Goal: Transaction & Acquisition: Purchase product/service

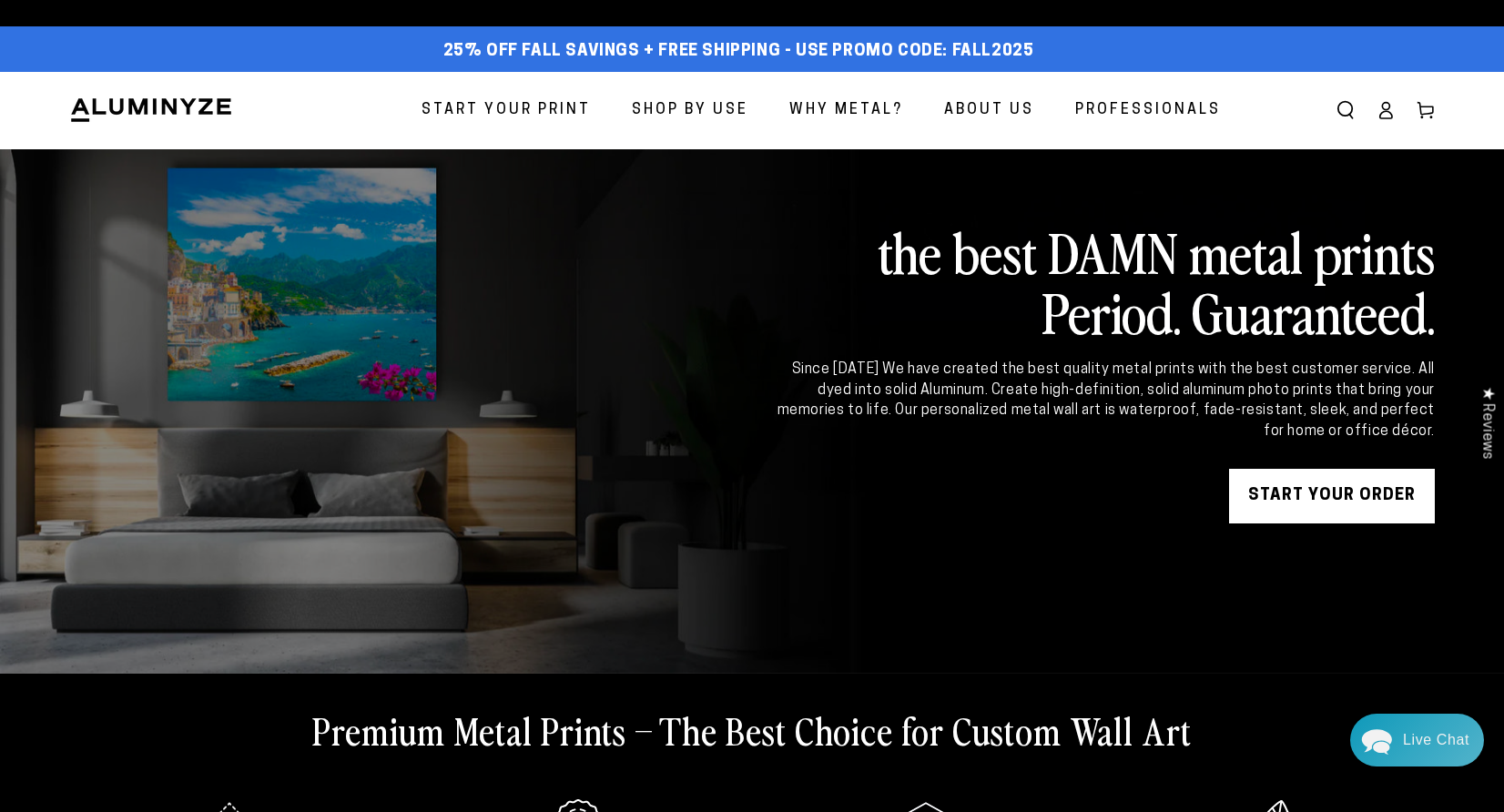
click at [552, 99] on span "Start Your Print" at bounding box center [506, 110] width 169 height 26
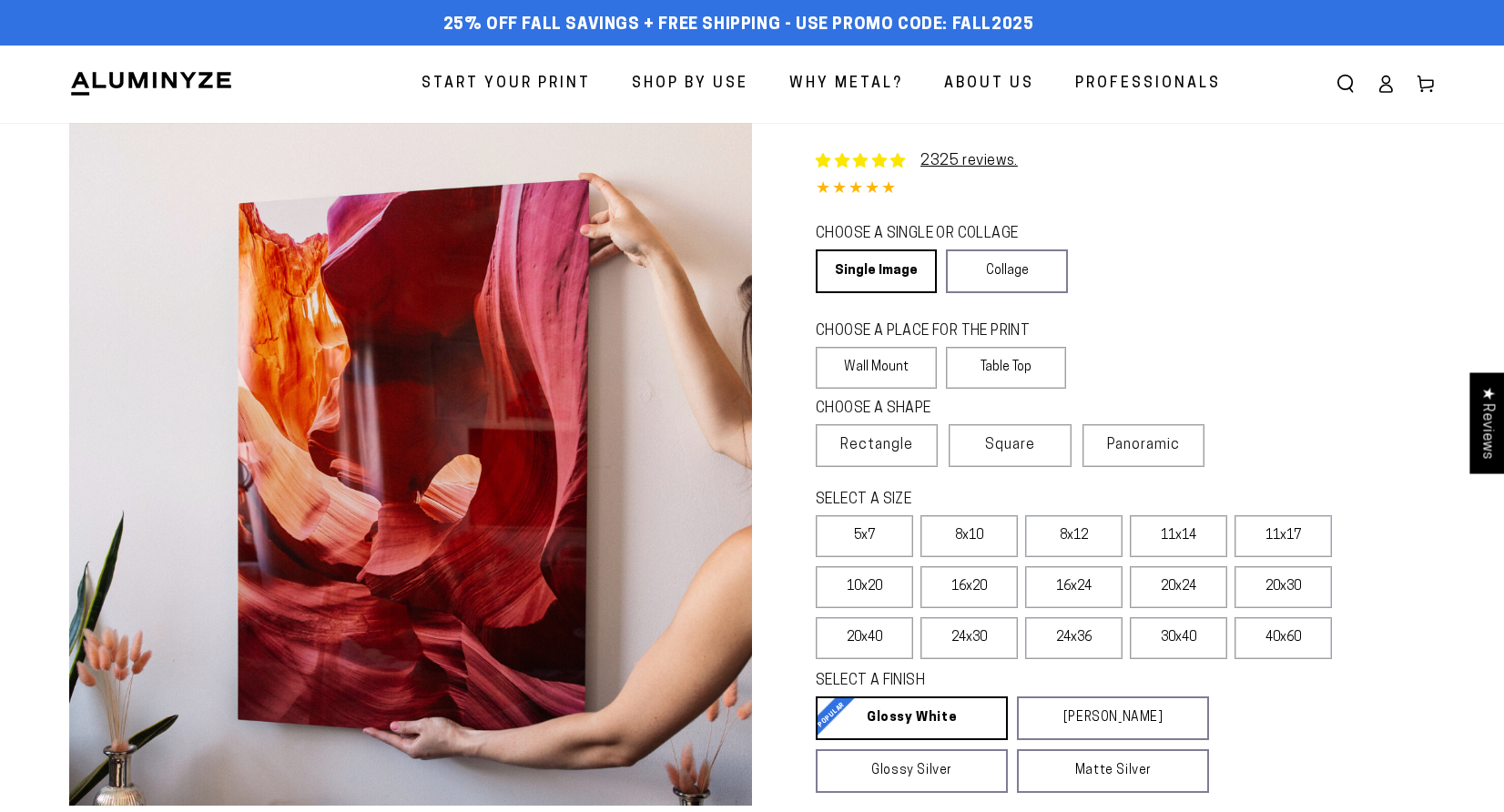
select select "**********"
click at [853, 268] on link "Single Image" at bounding box center [874, 271] width 118 height 44
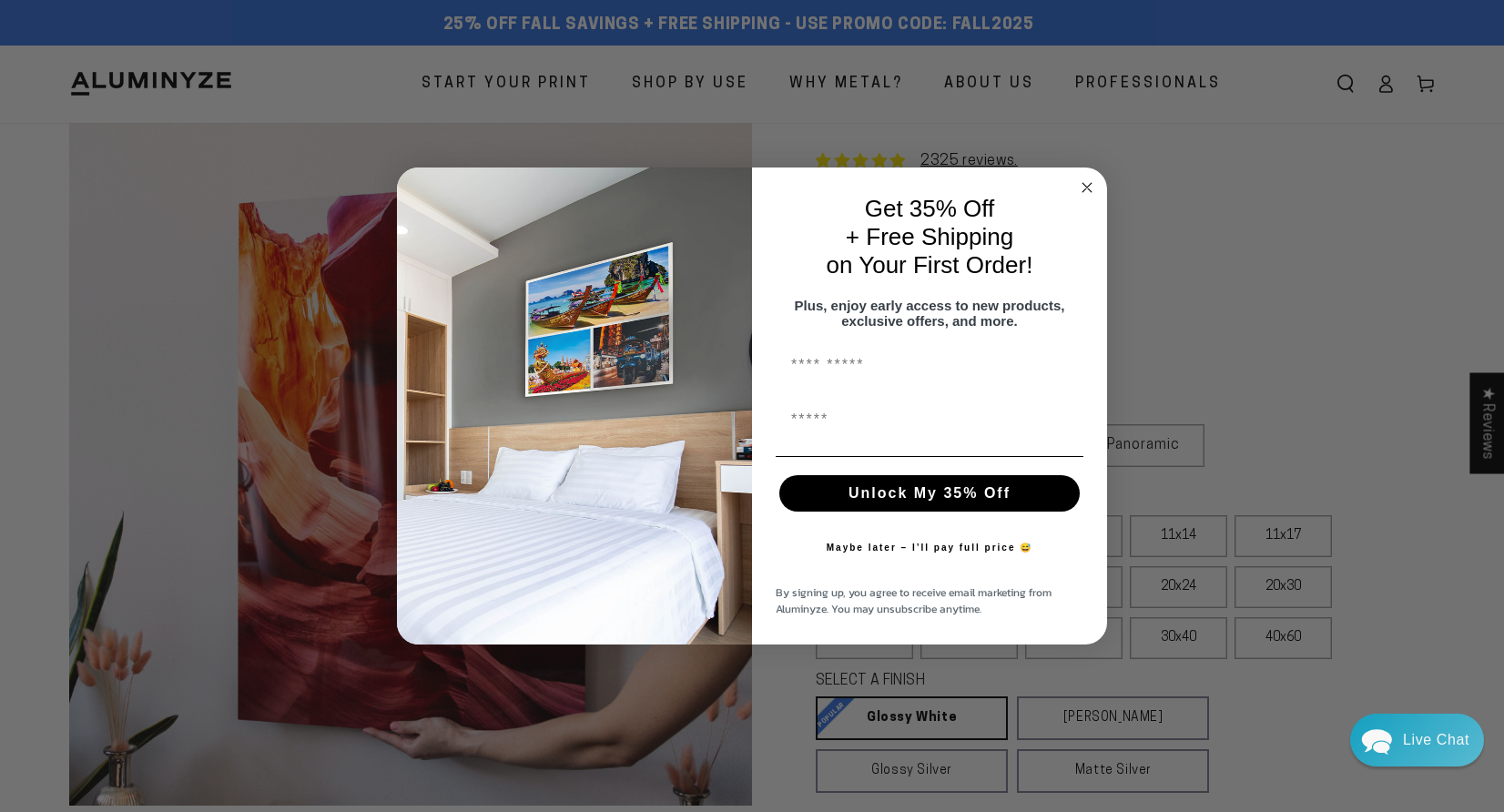
click at [1081, 183] on circle "Close dialog" at bounding box center [1088, 188] width 21 height 21
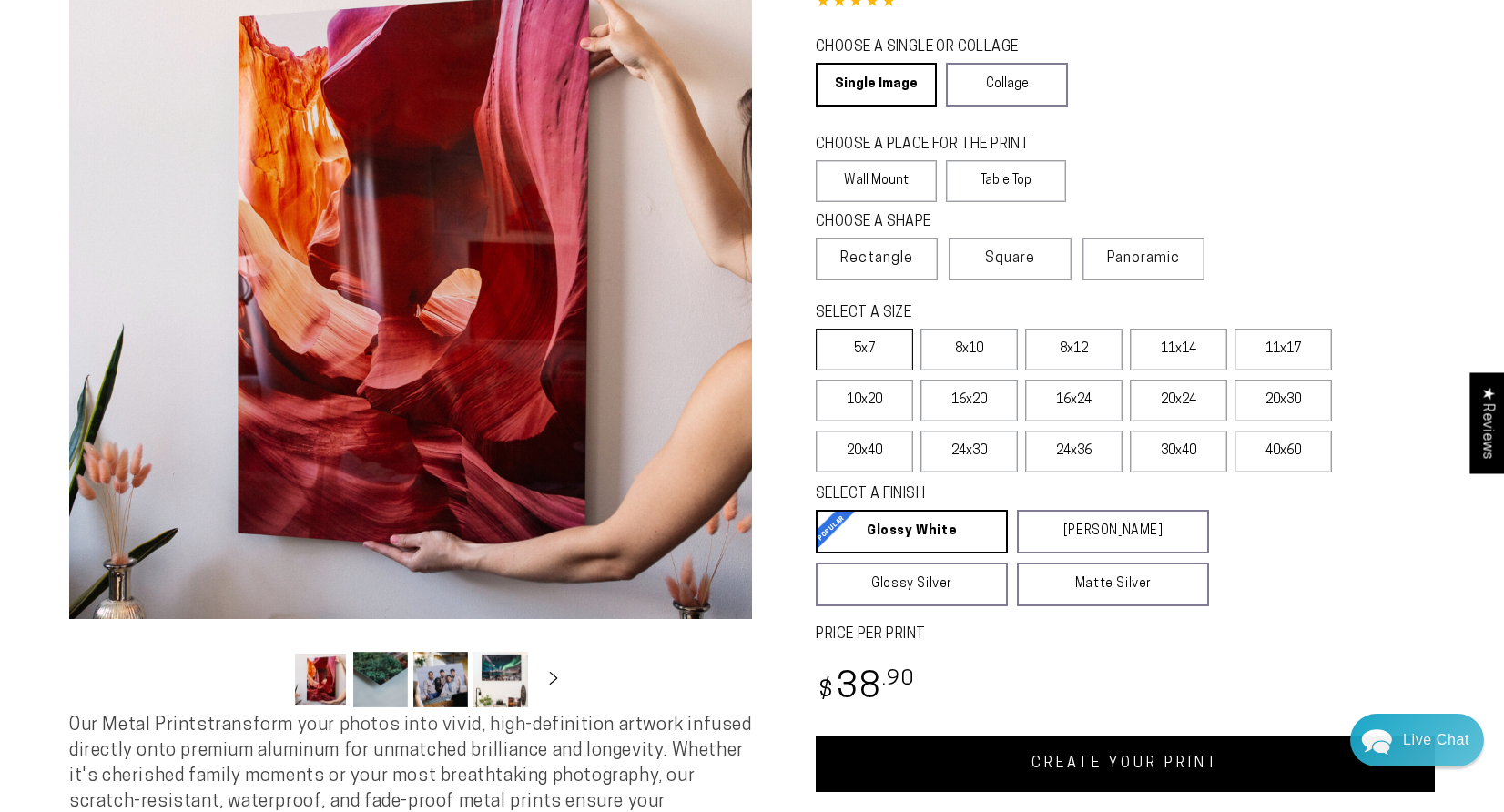
scroll to position [186, 0]
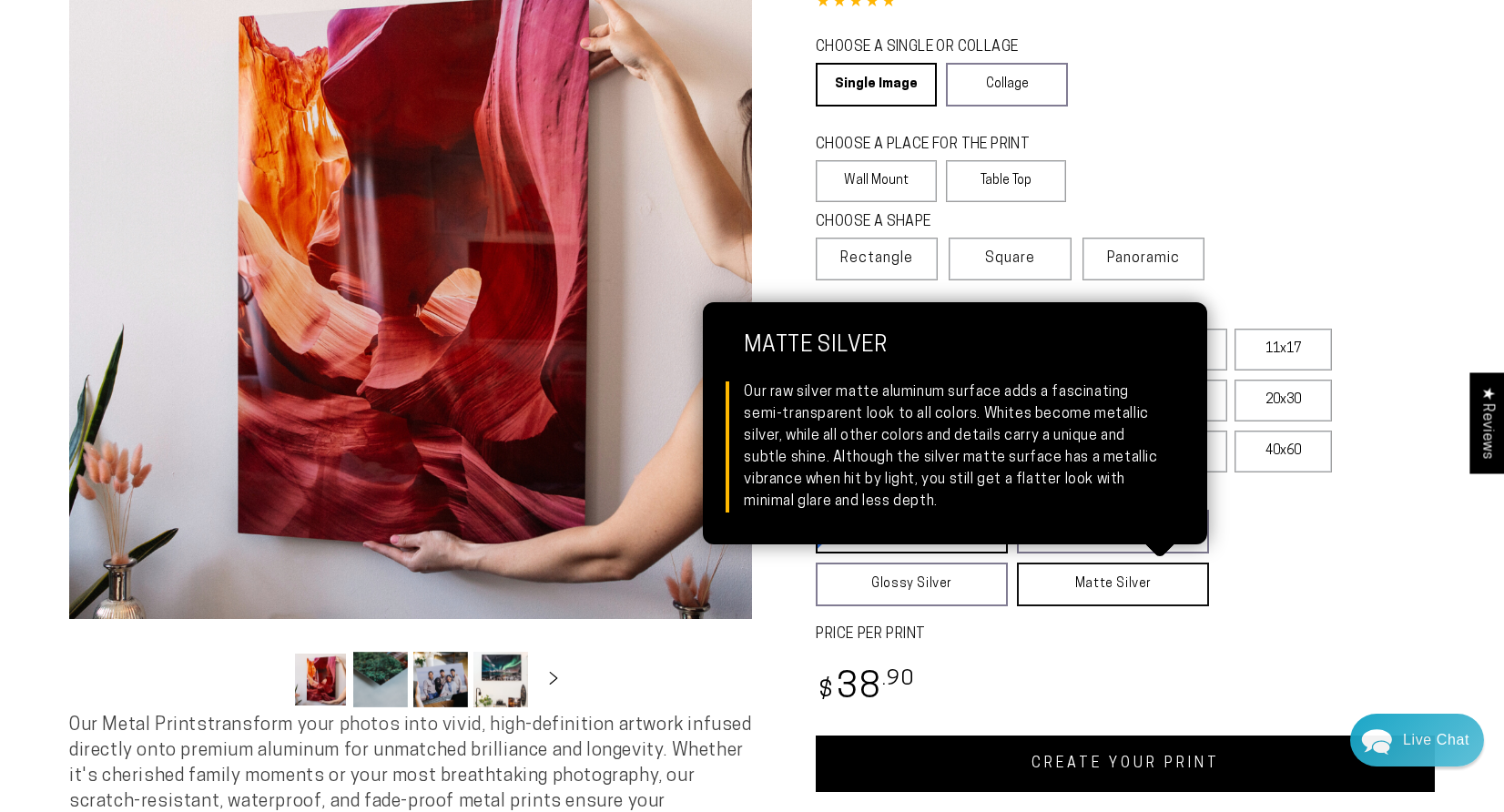
click at [1083, 599] on link "Matte Silver Matte Silver Our raw silver matte aluminum surface adds a fascinat…" at bounding box center [1113, 584] width 192 height 44
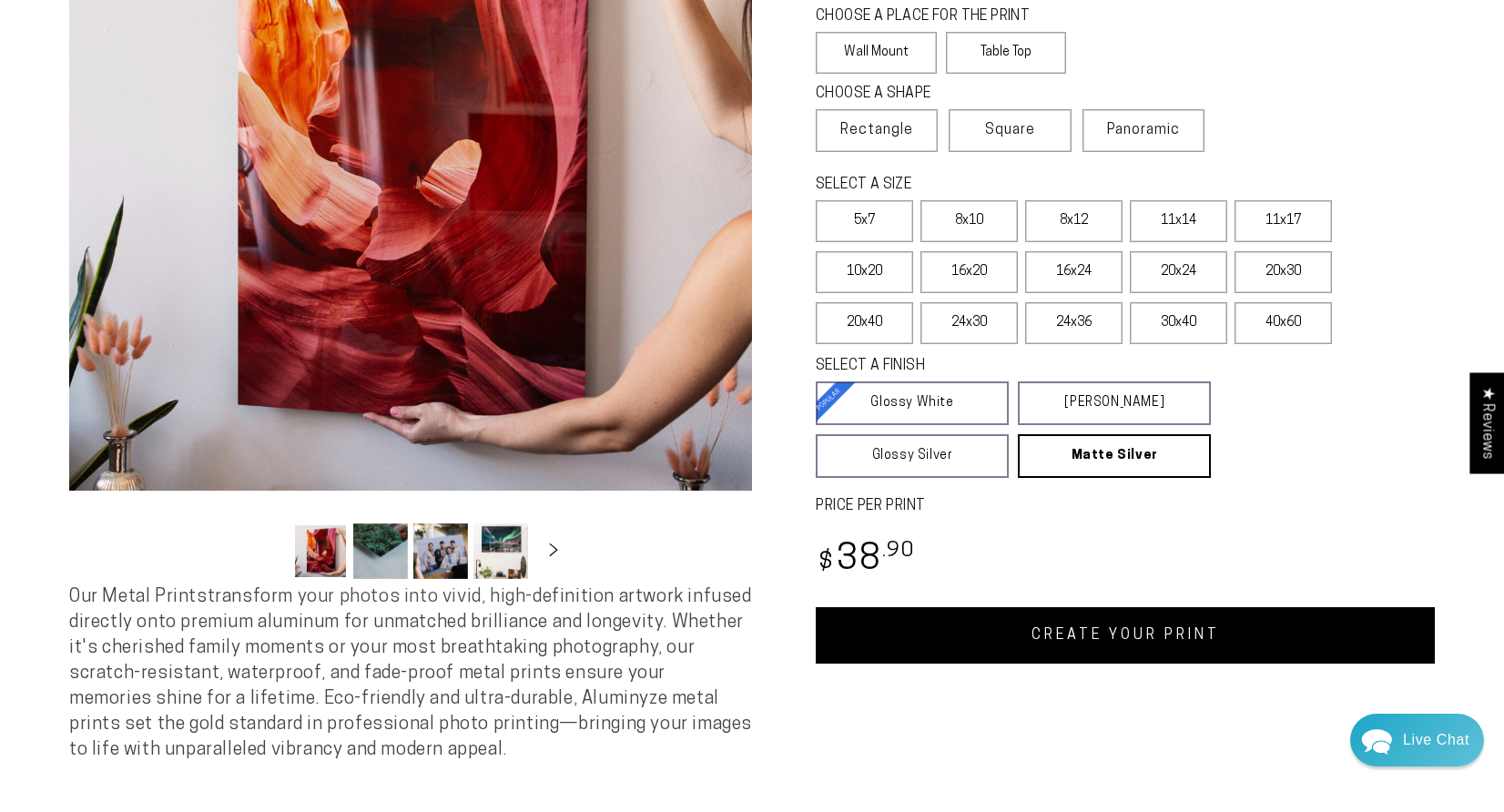
scroll to position [316, 0]
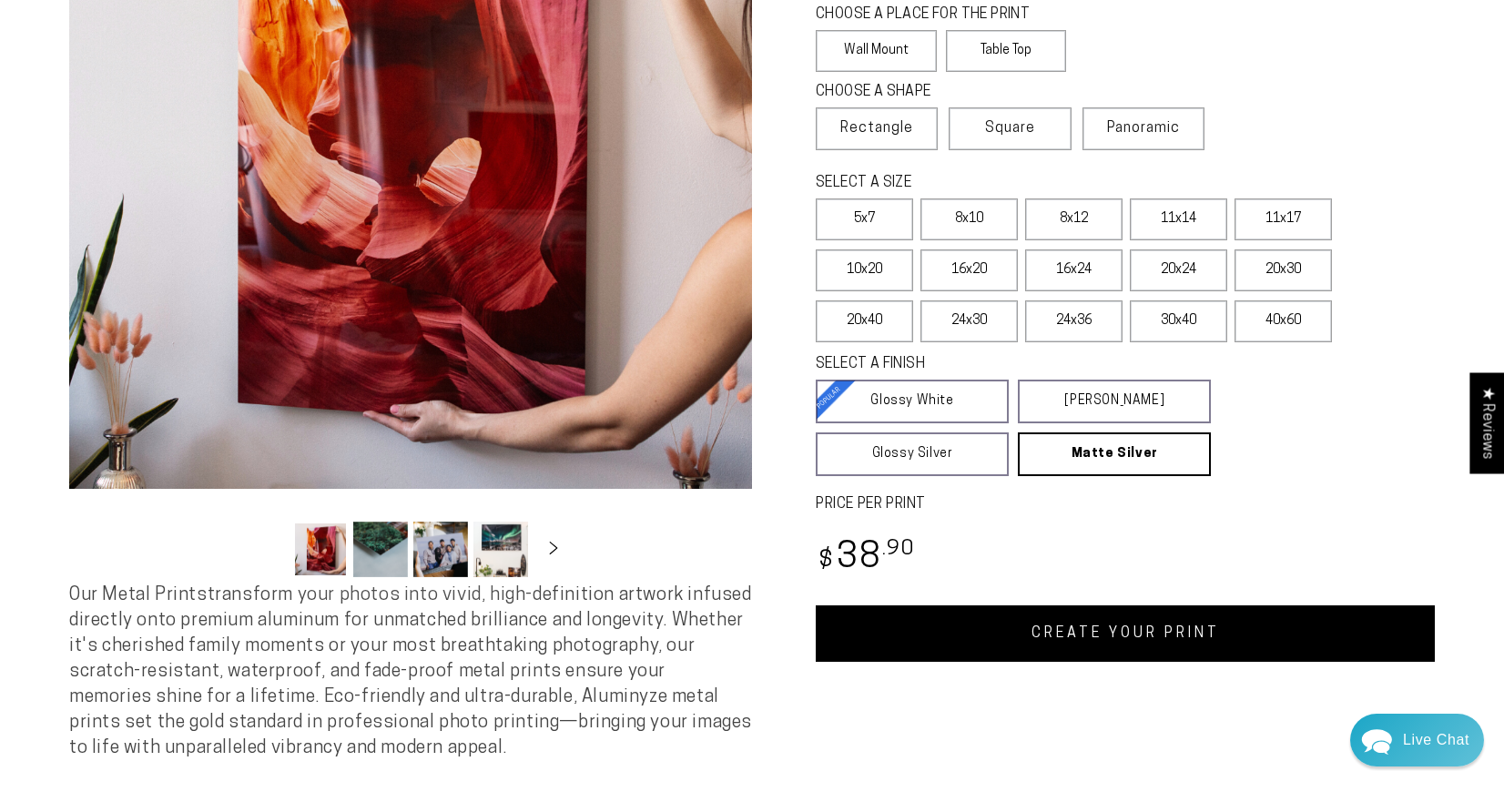
click at [1057, 639] on link "CREATE YOUR PRINT" at bounding box center [1125, 633] width 619 height 56
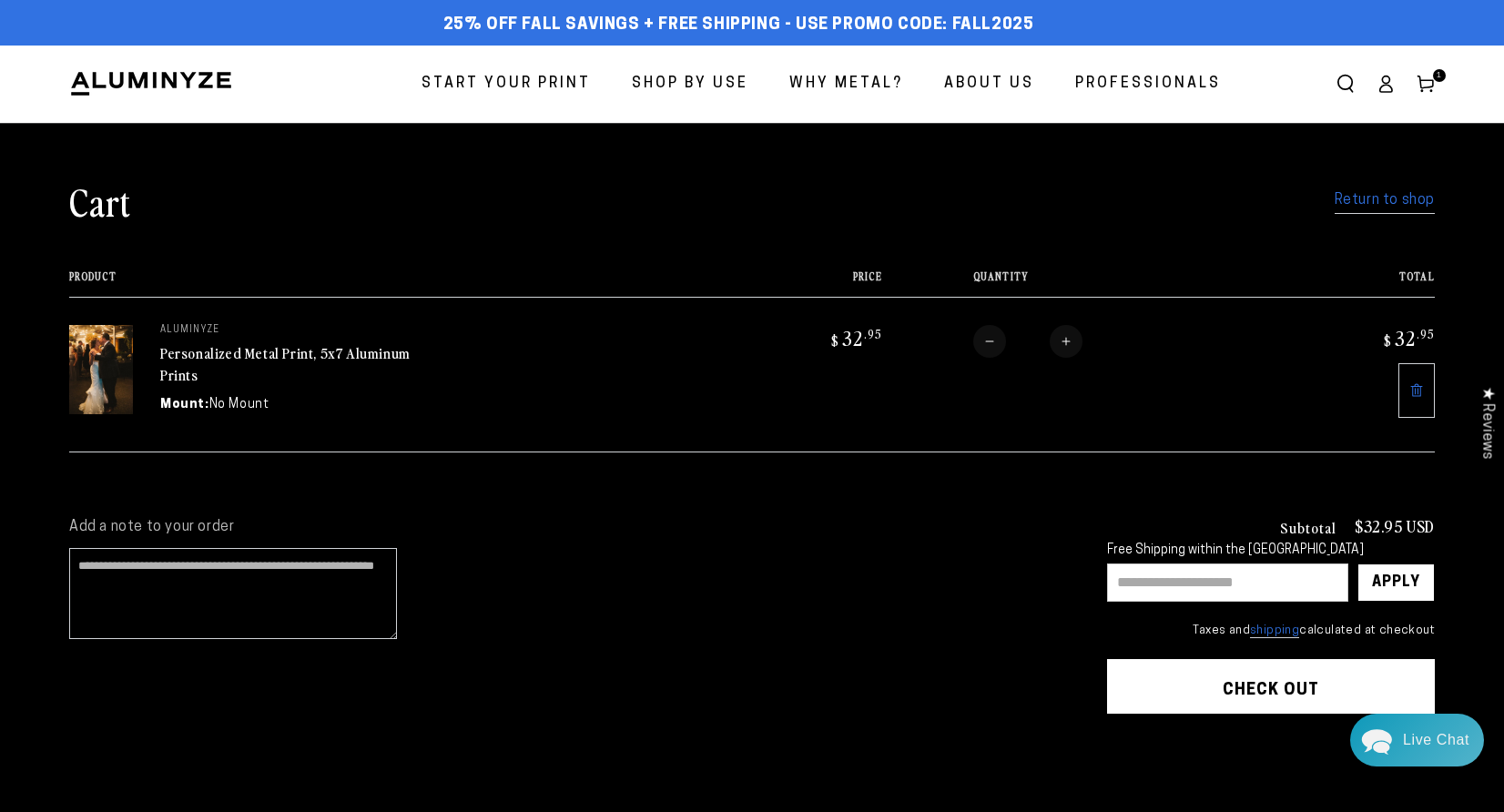
click at [1132, 580] on input "text" at bounding box center [1227, 582] width 242 height 38
type input "********"
click at [1230, 684] on button "Check out" at bounding box center [1271, 686] width 328 height 54
